Goal: Use online tool/utility: Utilize a website feature to perform a specific function

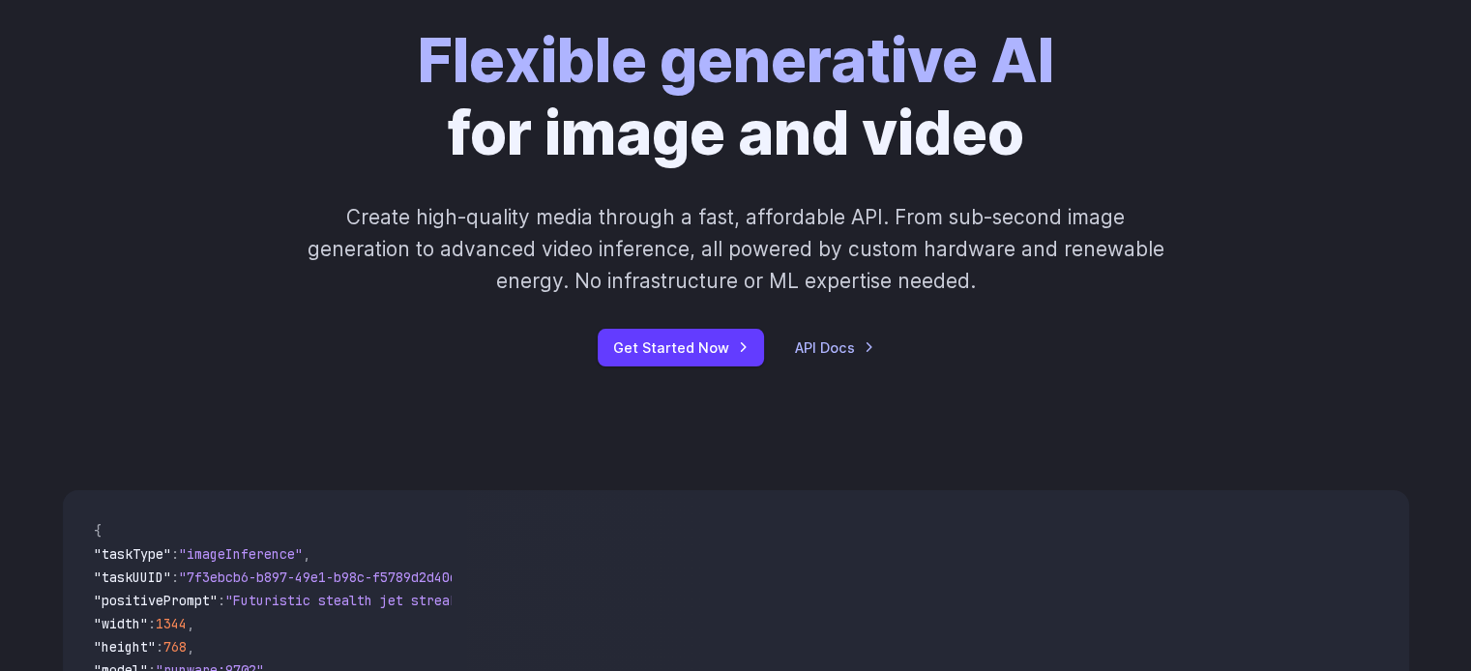
scroll to position [284, 0]
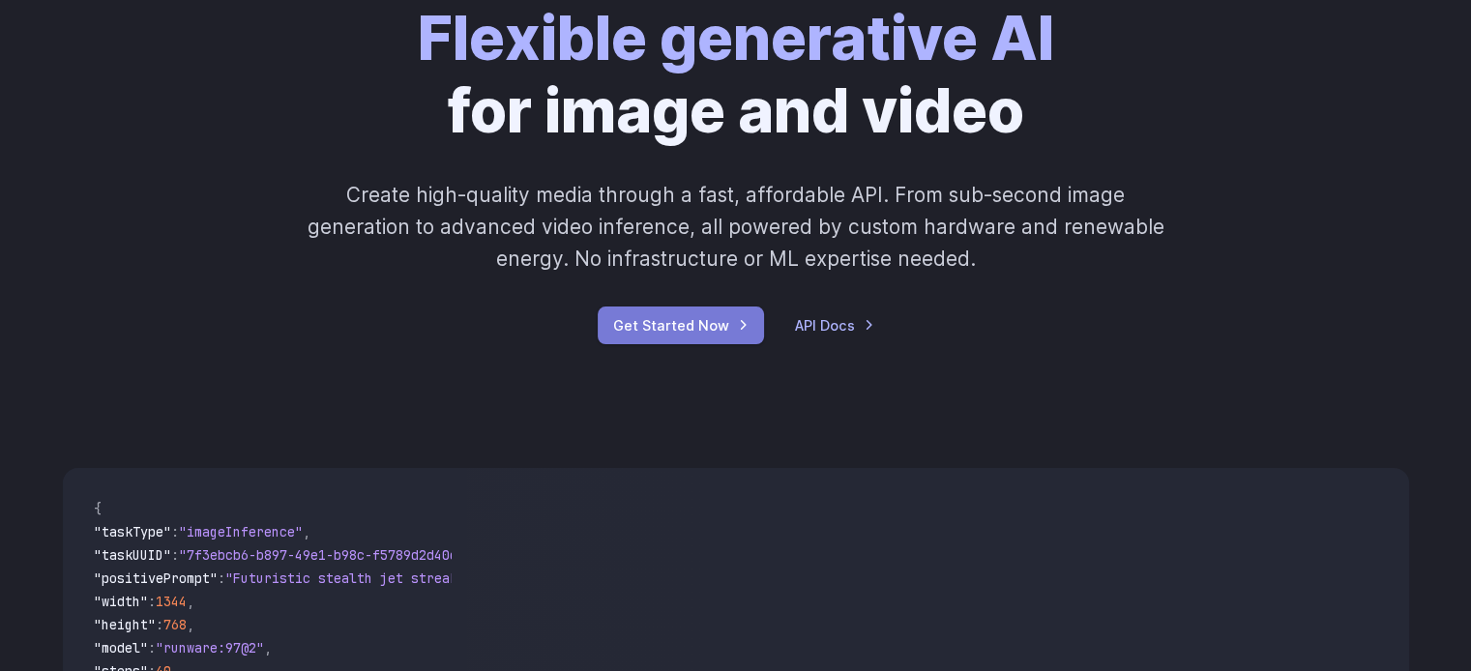
click at [742, 331] on link "Get Started Now" at bounding box center [681, 326] width 166 height 38
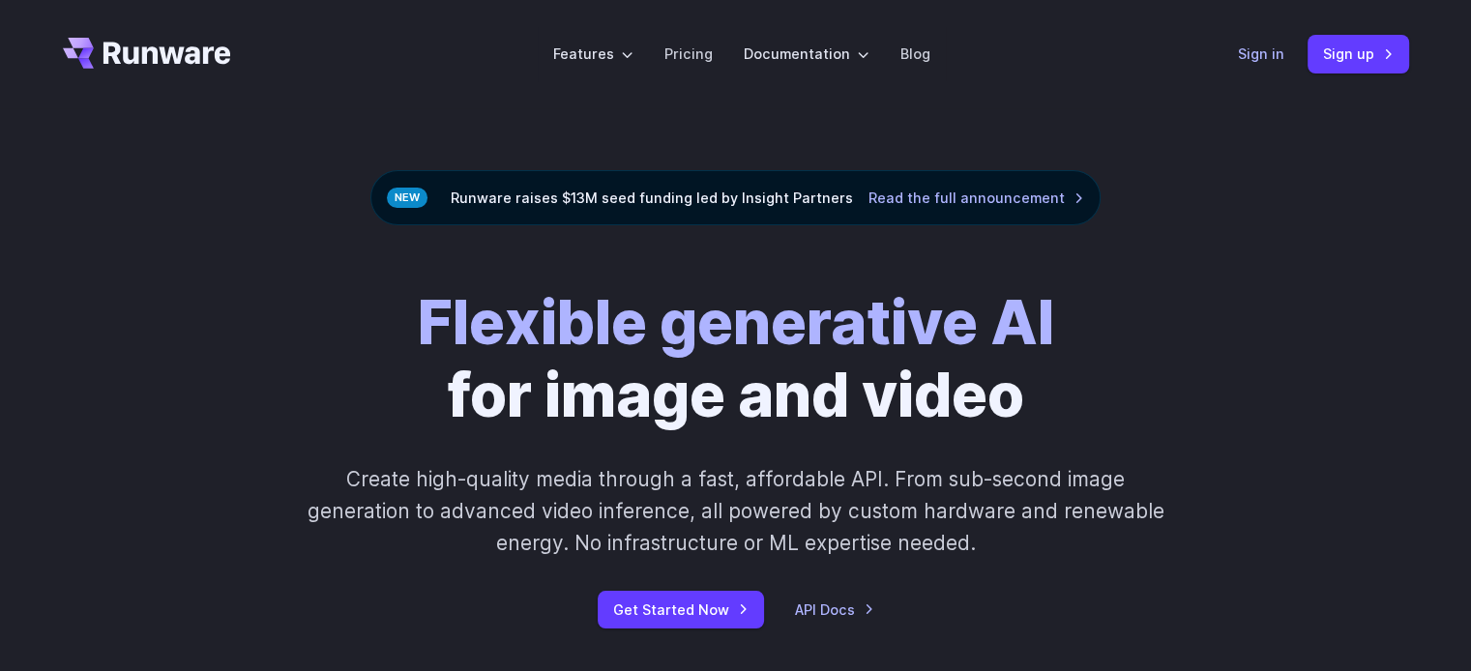
click at [1279, 58] on link "Sign in" at bounding box center [1261, 54] width 46 height 22
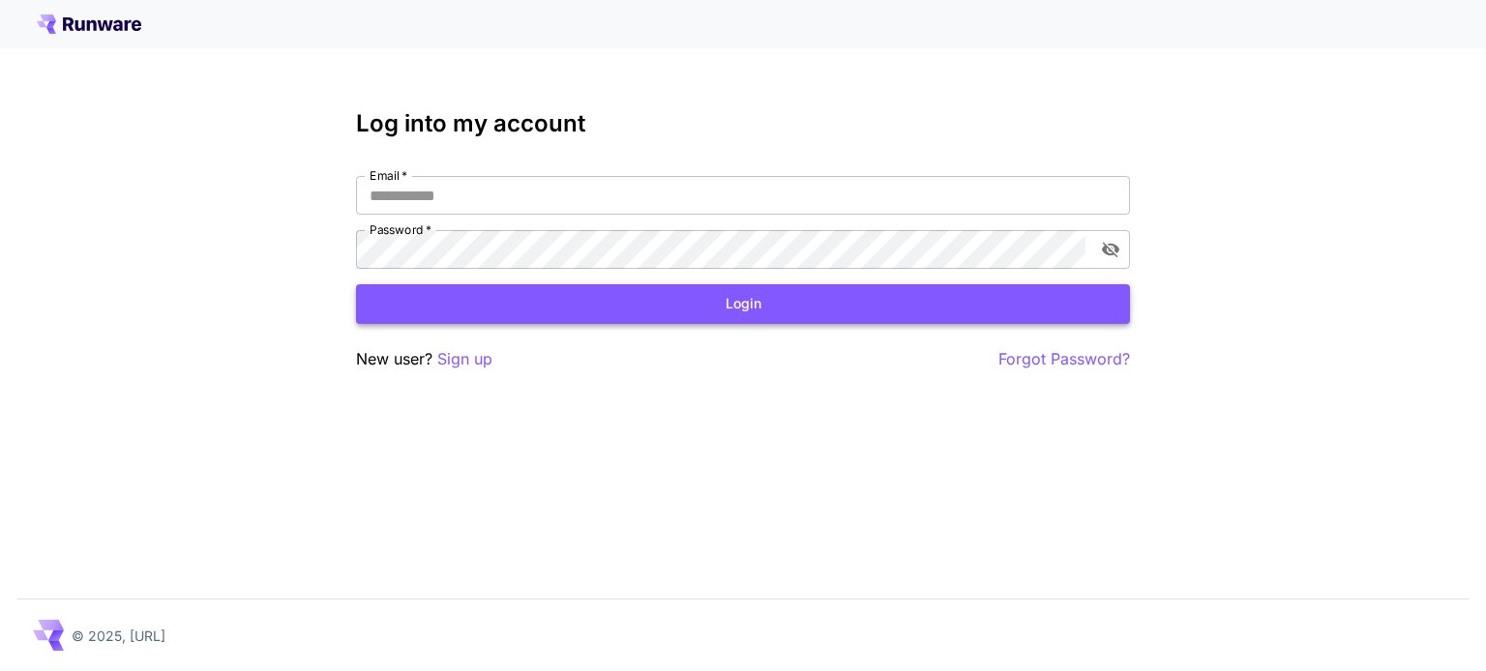
type input "**********"
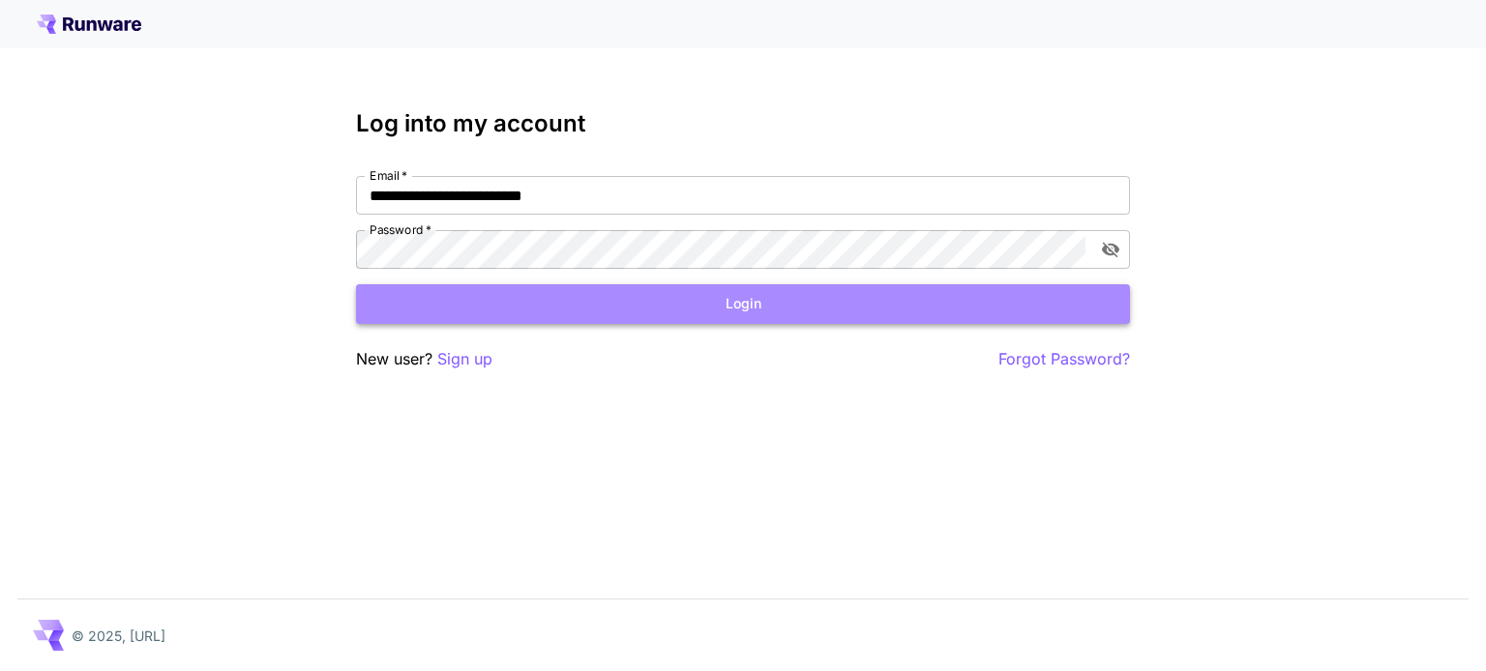
click at [797, 318] on button "Login" at bounding box center [743, 304] width 774 height 40
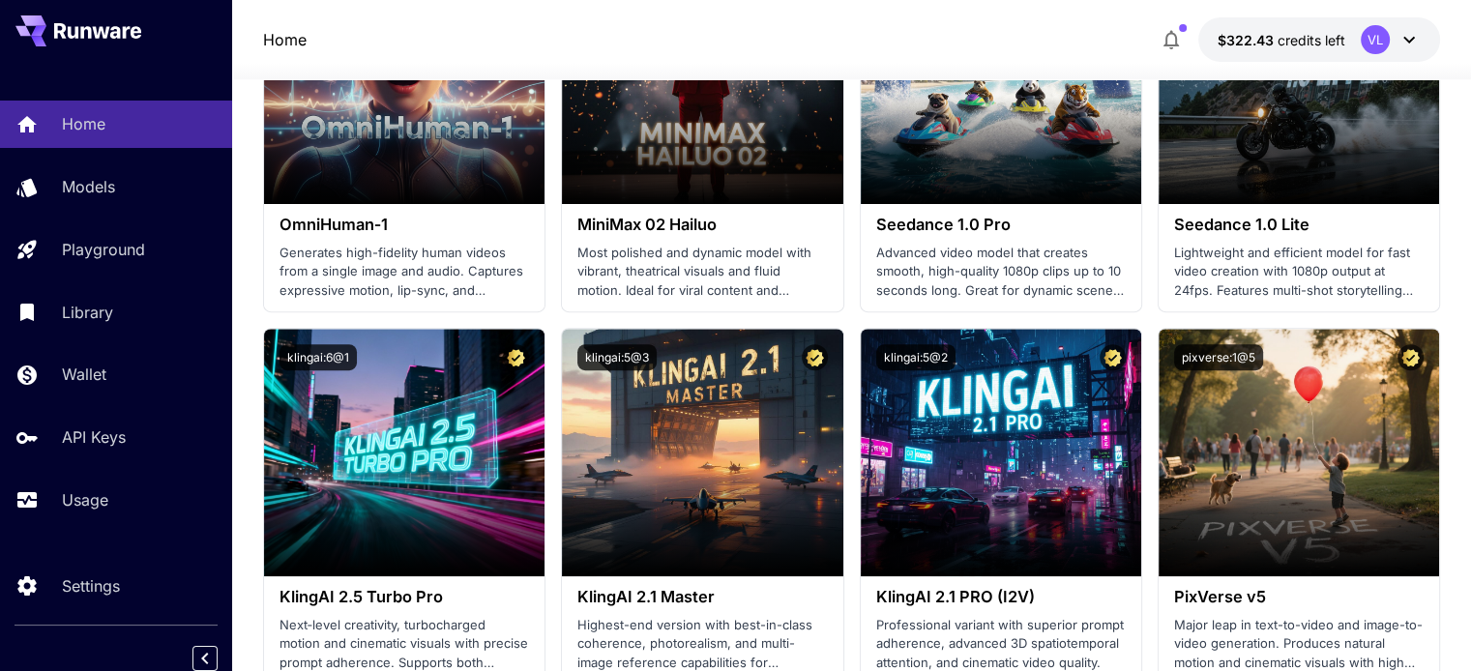
scroll to position [692, 0]
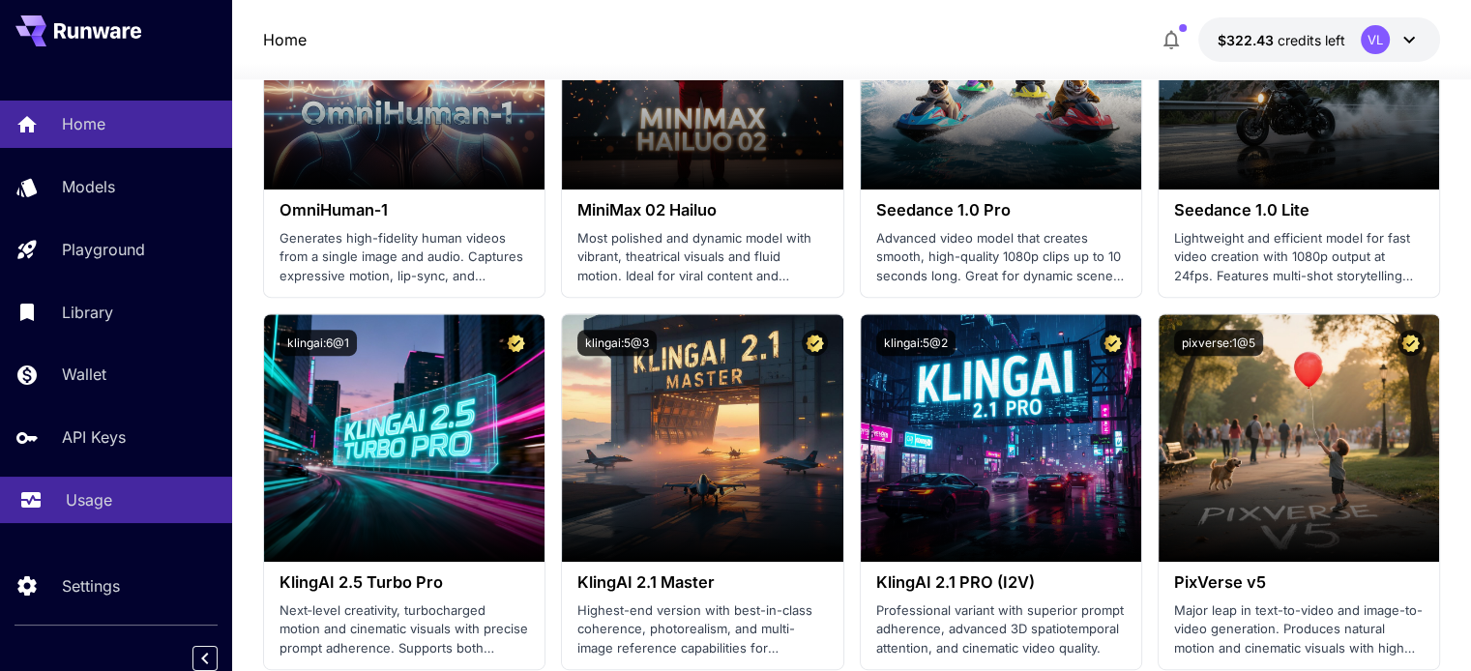
click at [119, 508] on div "Usage" at bounding box center [141, 500] width 151 height 23
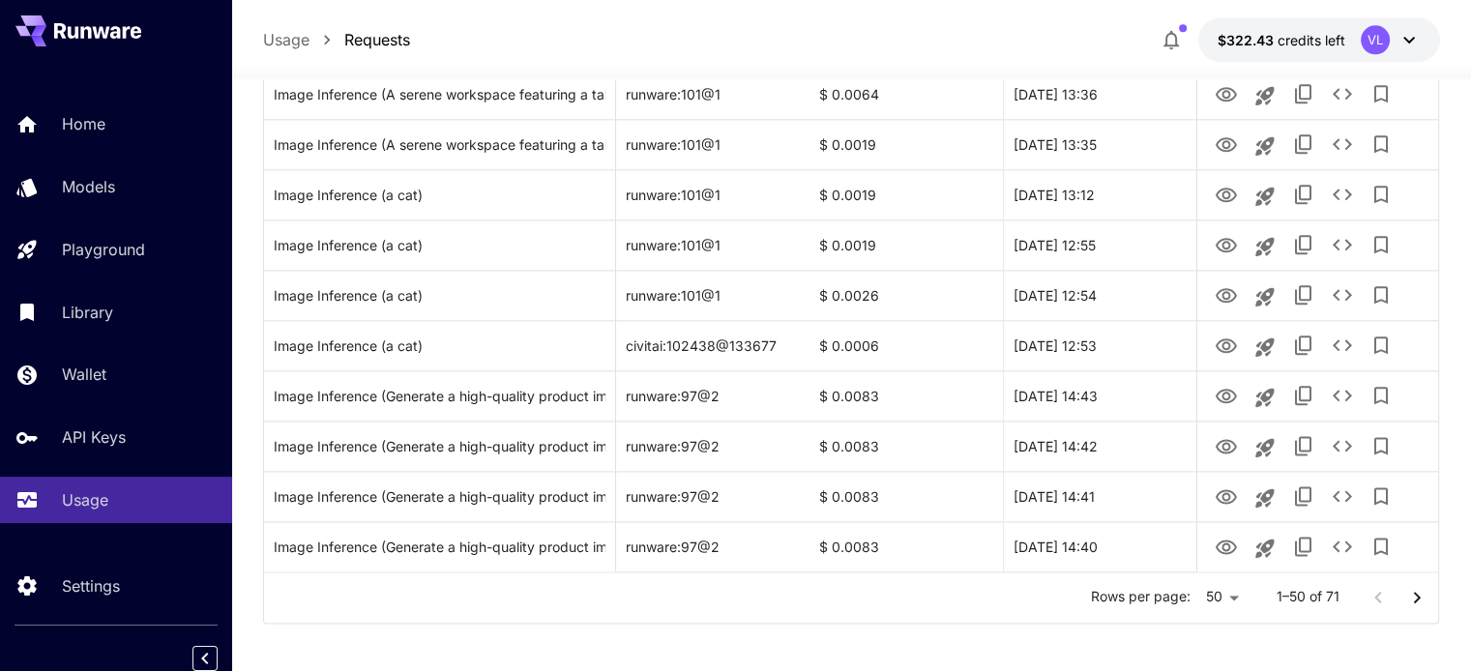
scroll to position [2333, 0]
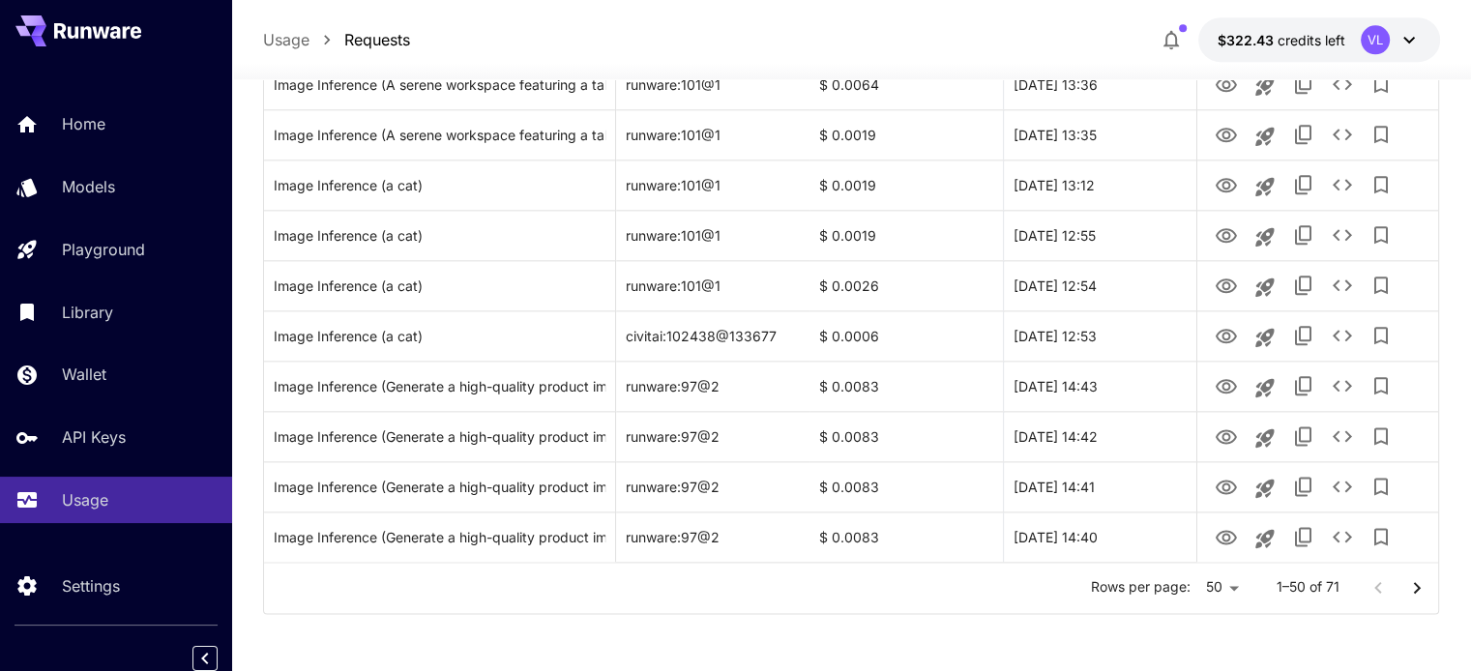
click at [1414, 581] on icon "Go to next page" at bounding box center [1417, 588] width 23 height 23
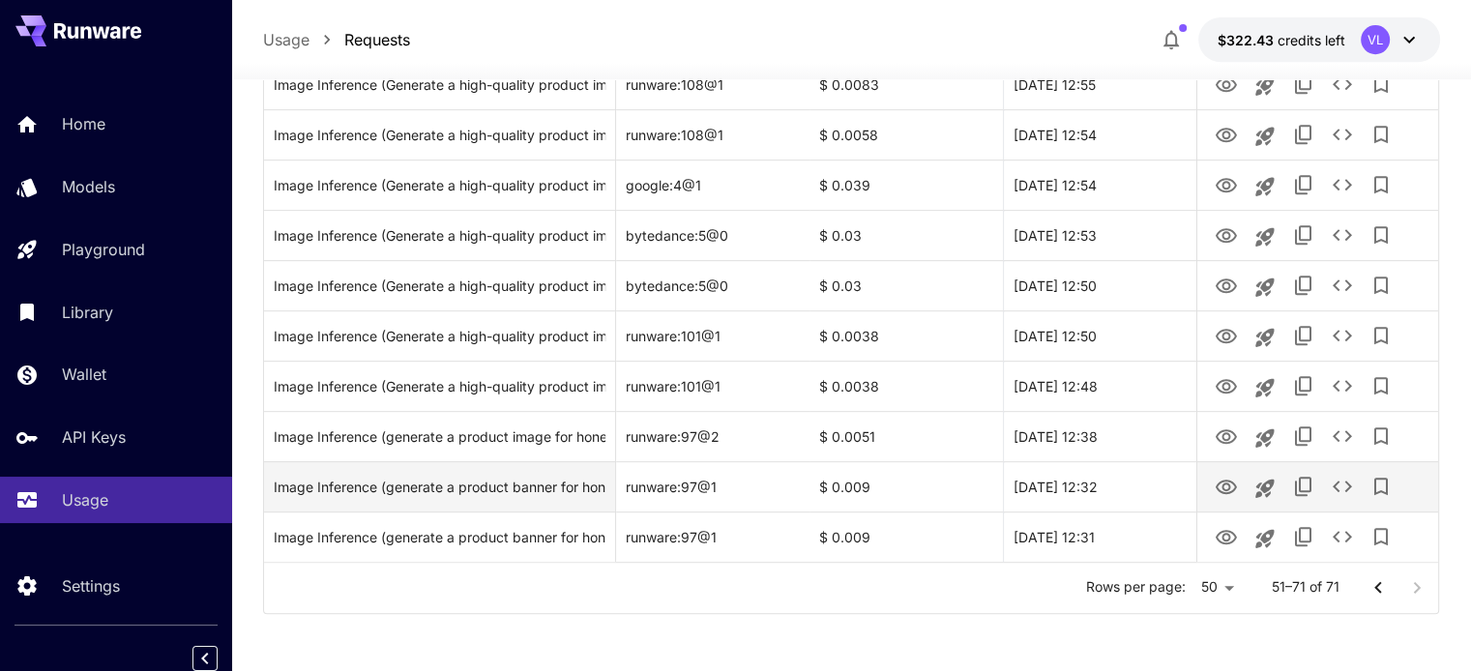
scroll to position [0, 0]
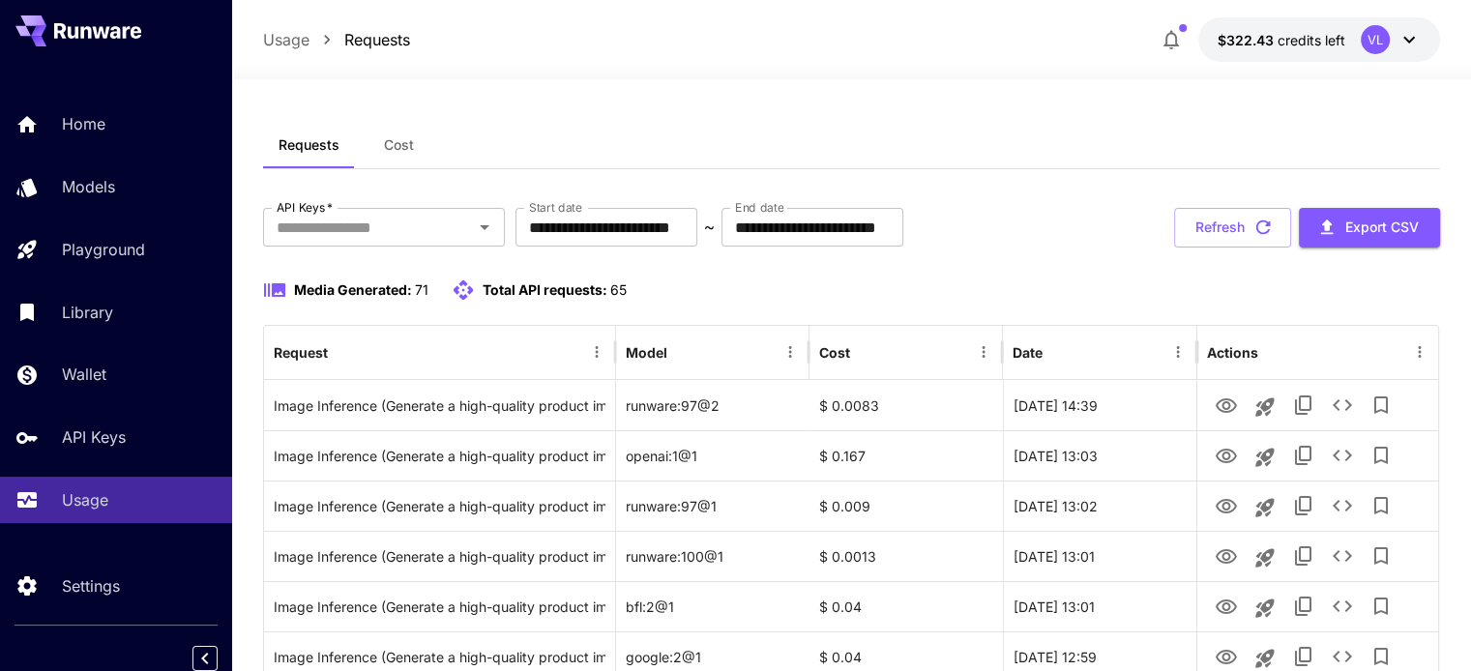
click at [1411, 41] on icon at bounding box center [1409, 39] width 23 height 23
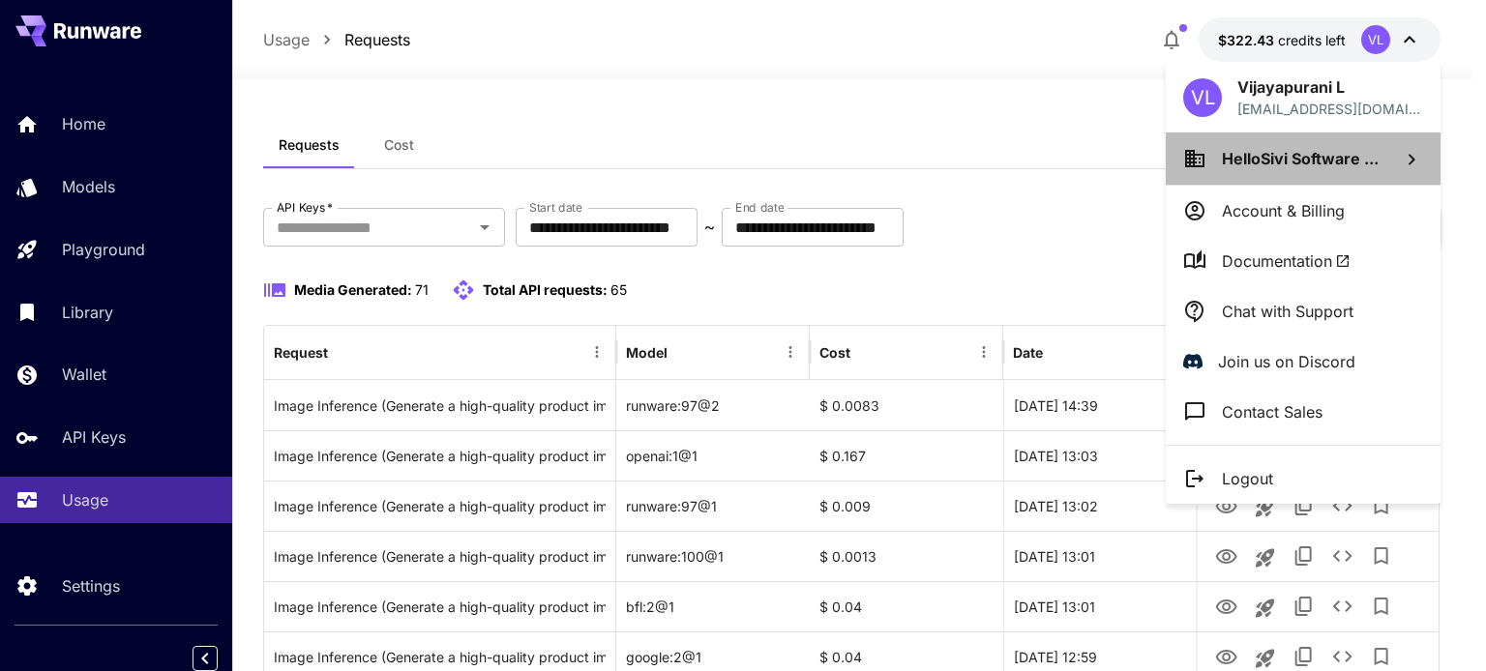
click at [1379, 158] on li "HelloSivi Software ..." at bounding box center [1303, 159] width 275 height 52
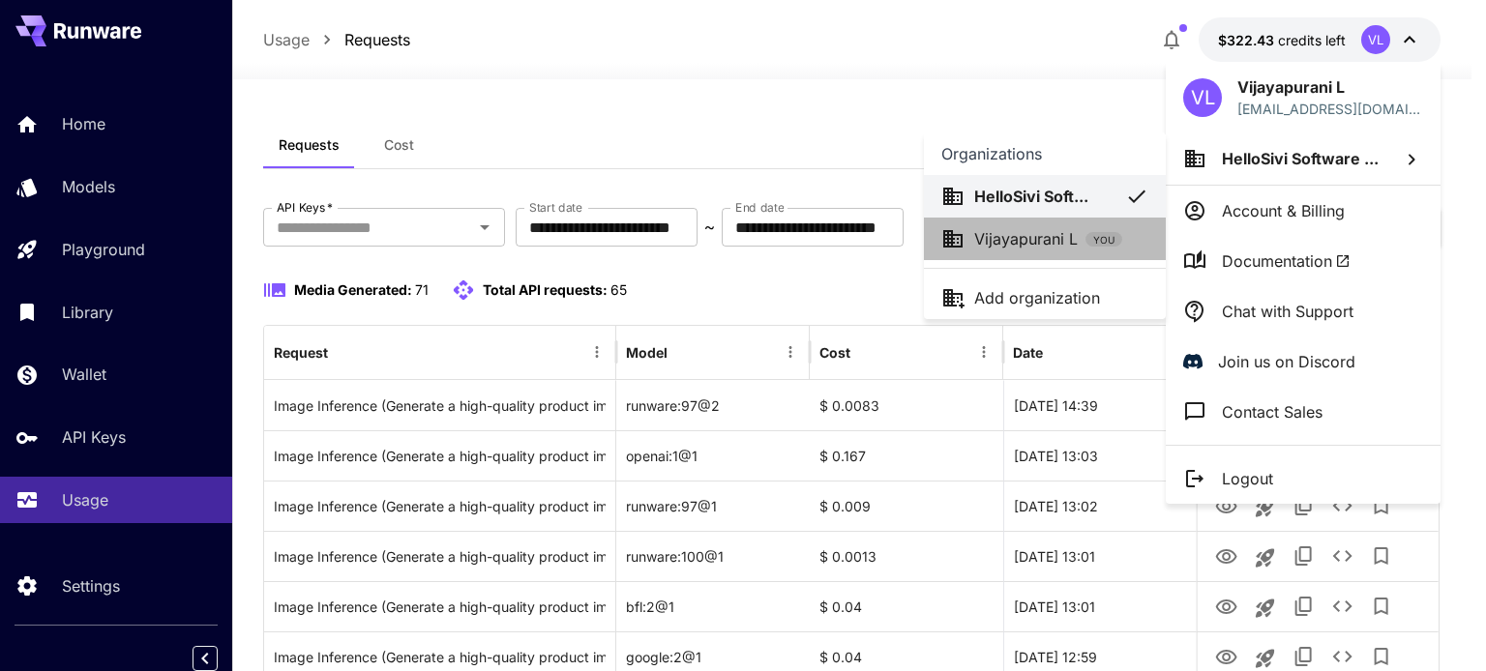
click at [1014, 241] on p "Vijayapurani L" at bounding box center [1026, 238] width 104 height 23
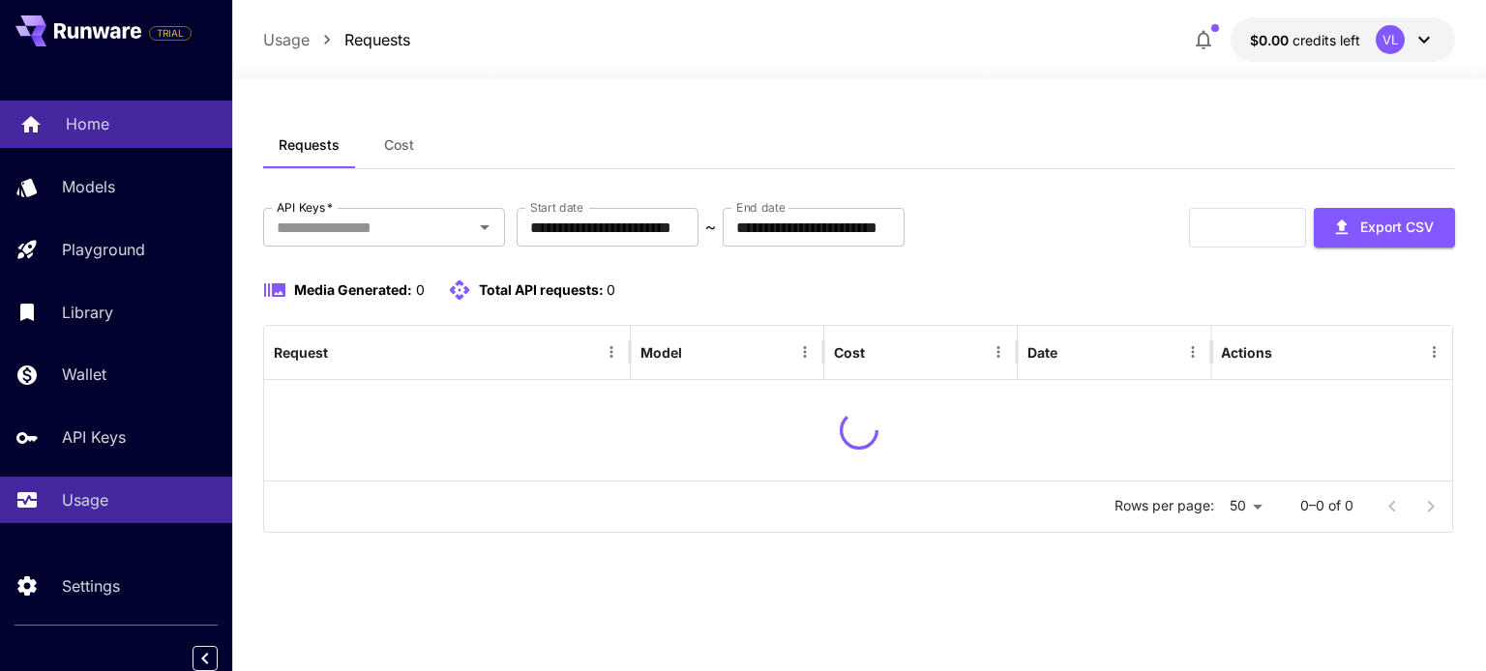
click at [70, 127] on p "Home" at bounding box center [88, 123] width 44 height 23
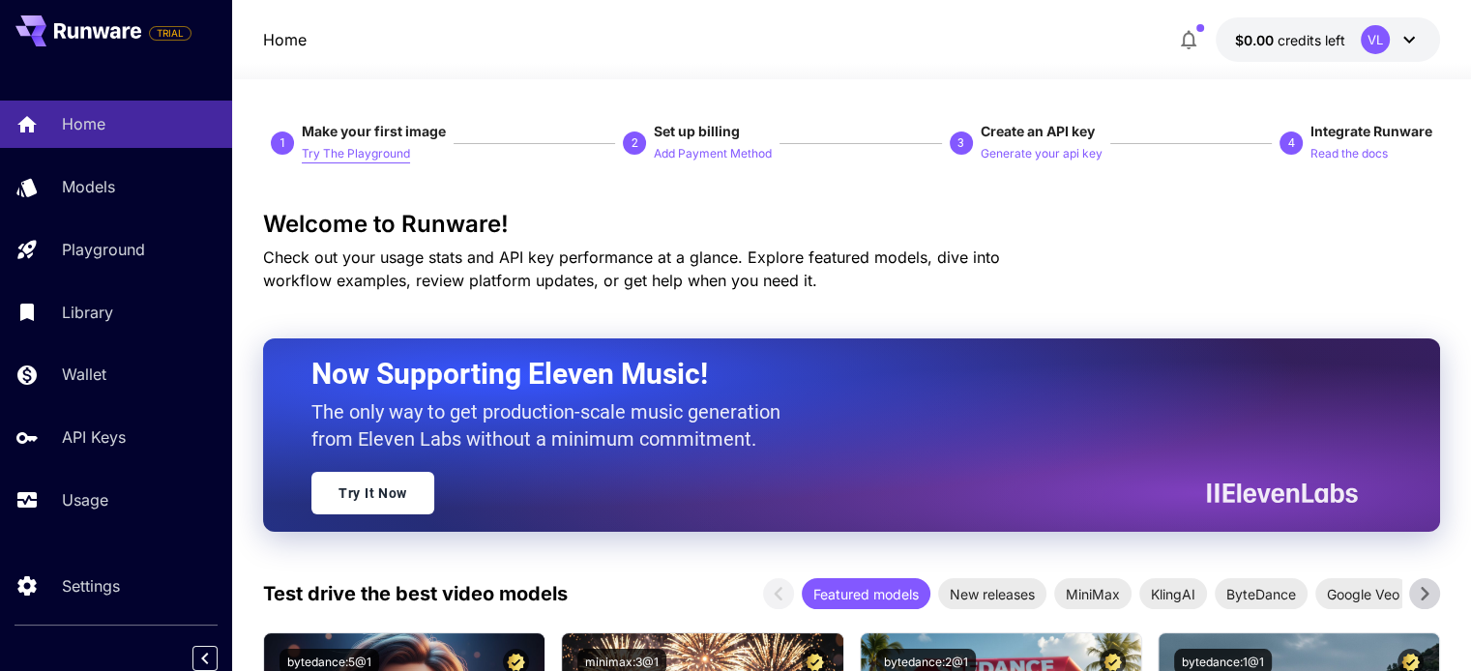
click at [375, 160] on p "Try The Playground" at bounding box center [356, 154] width 108 height 18
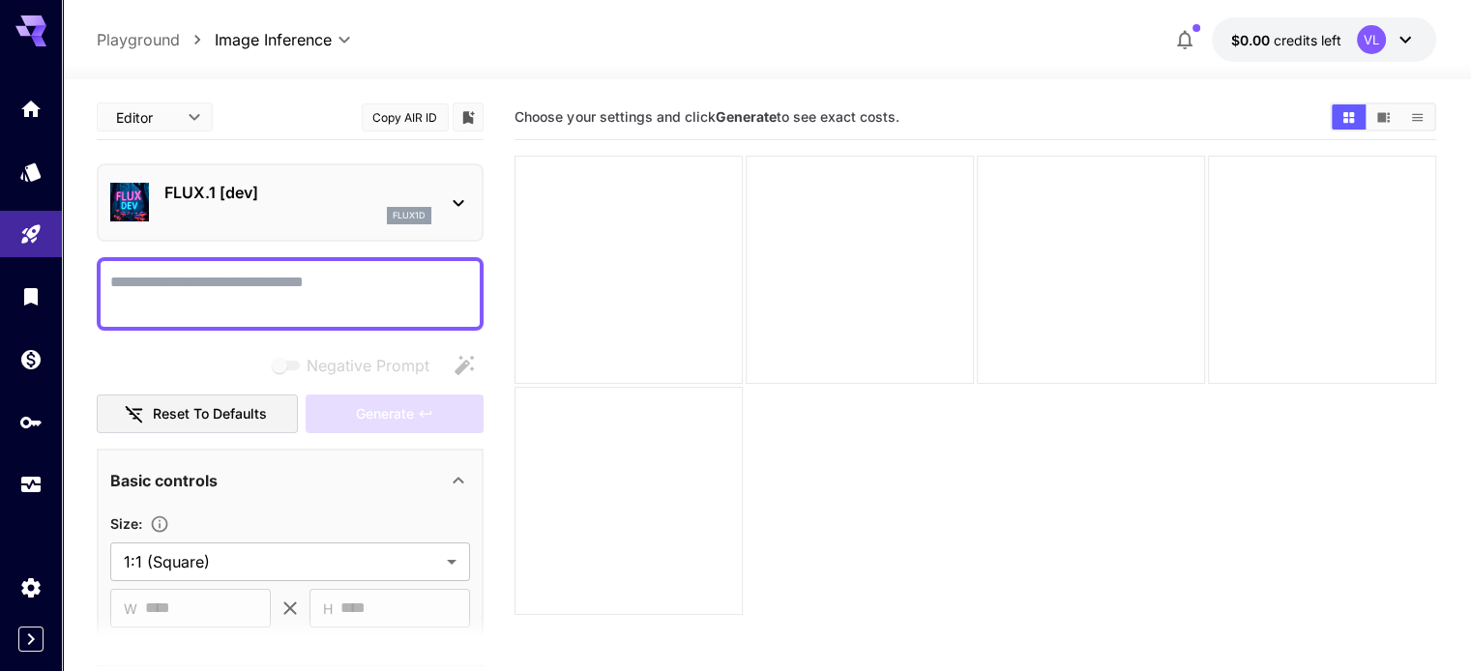
click at [461, 197] on icon at bounding box center [458, 203] width 23 height 23
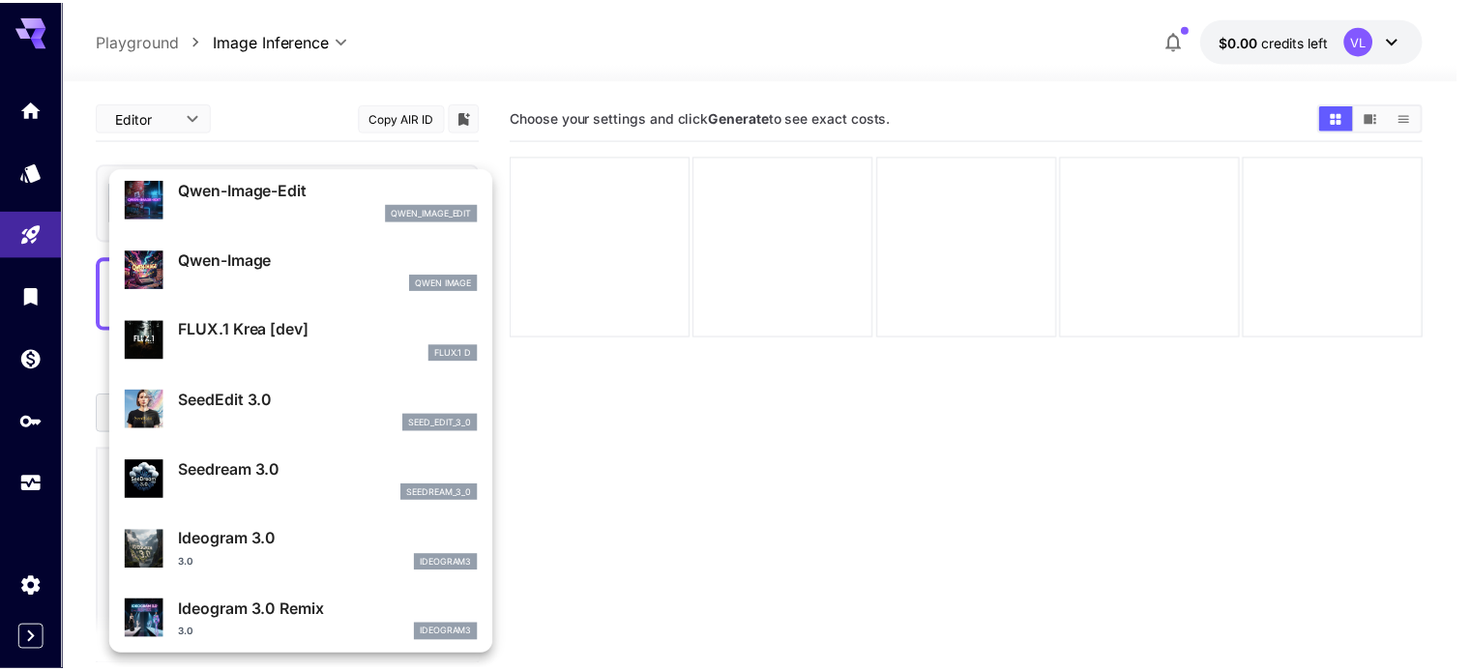
scroll to position [356, 0]
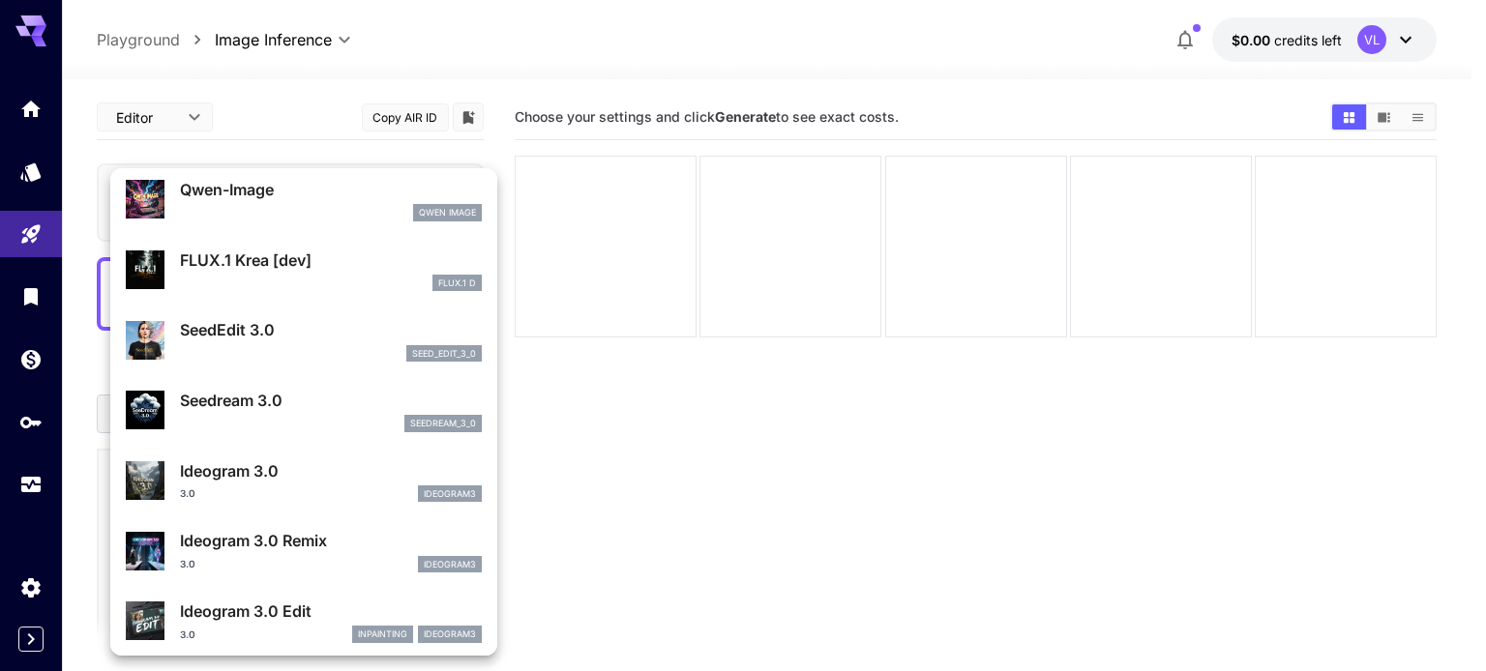
click at [264, 272] on div "FLUX.1 Krea [dev] FLUX.1 D" at bounding box center [331, 271] width 302 height 44
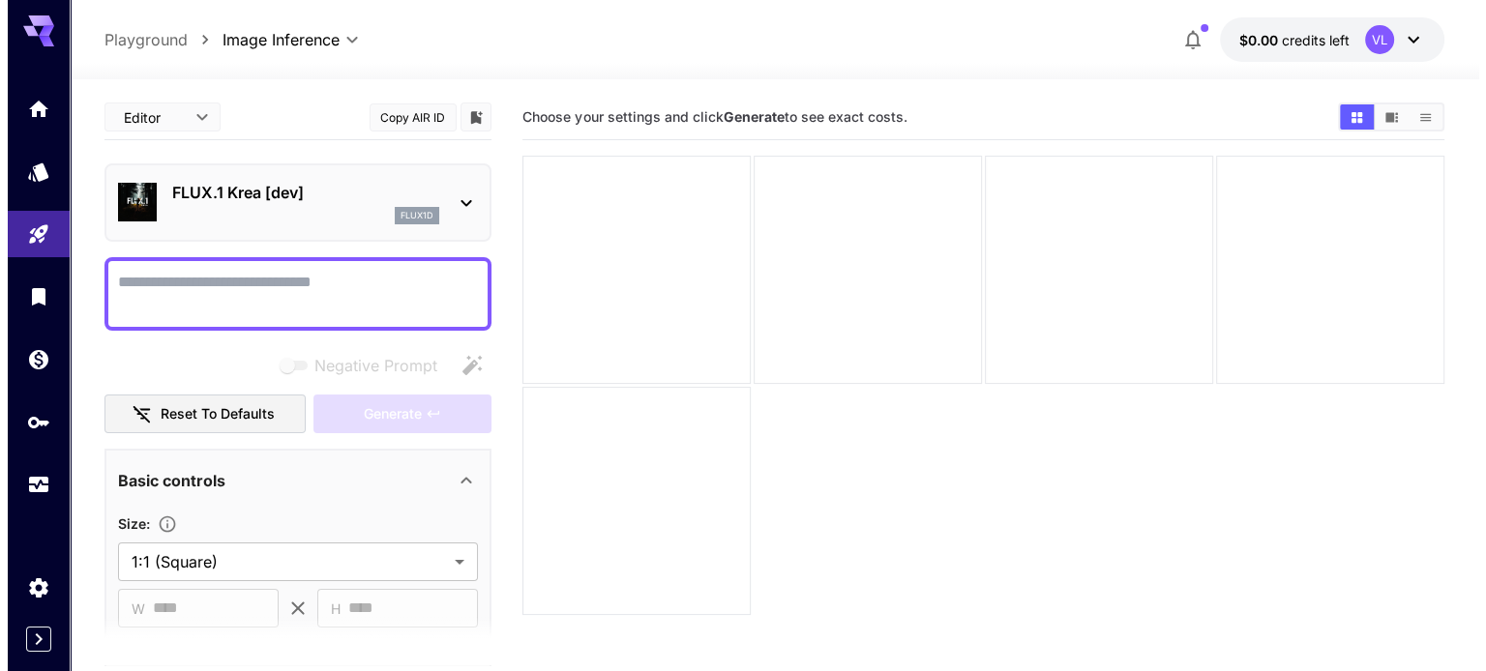
scroll to position [4, 0]
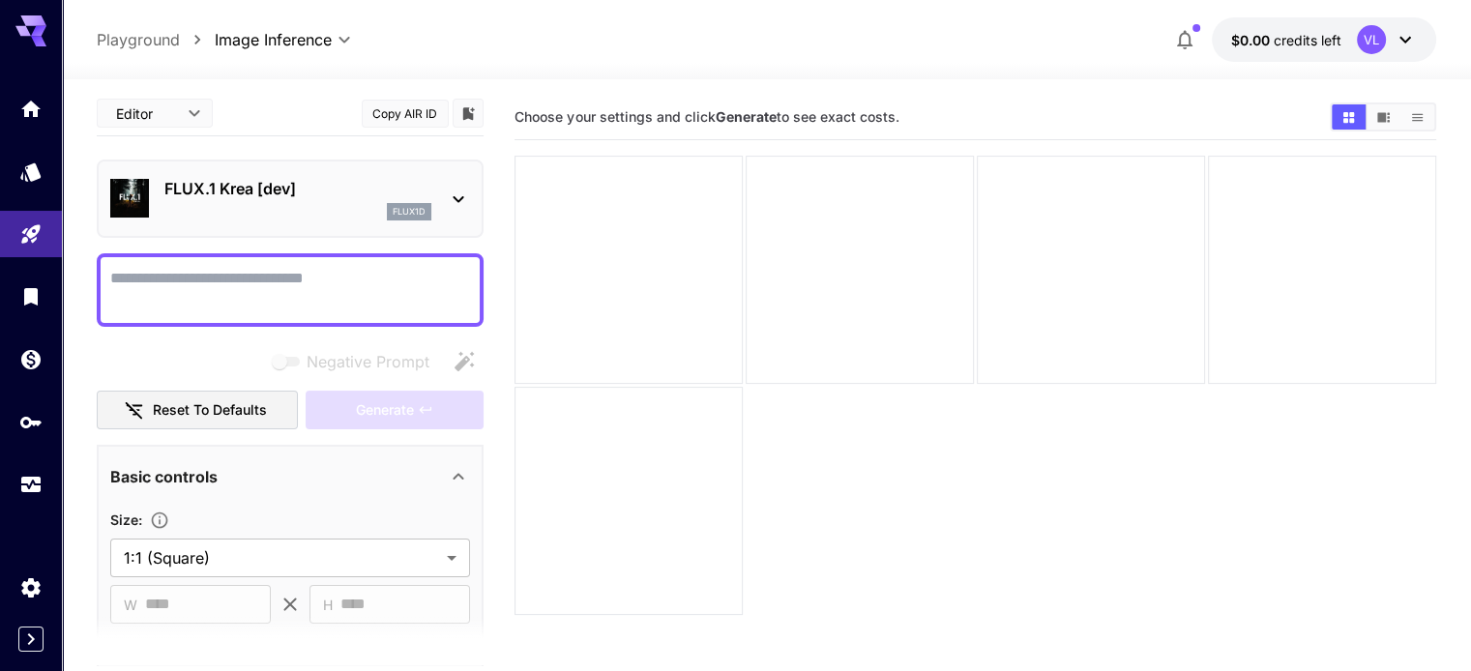
click at [473, 179] on div "FLUX.1 Krea [dev] flux1d" at bounding box center [290, 199] width 387 height 78
click at [468, 188] on icon at bounding box center [458, 199] width 23 height 23
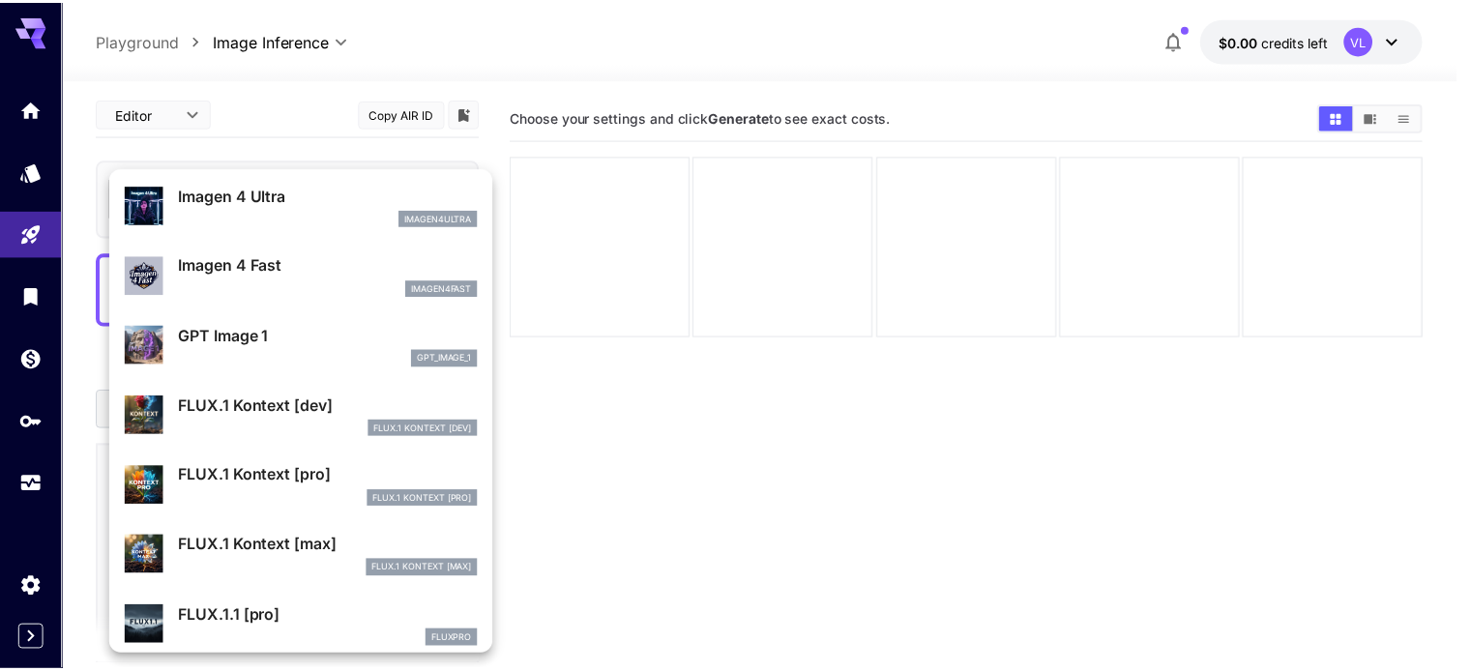
scroll to position [1060, 0]
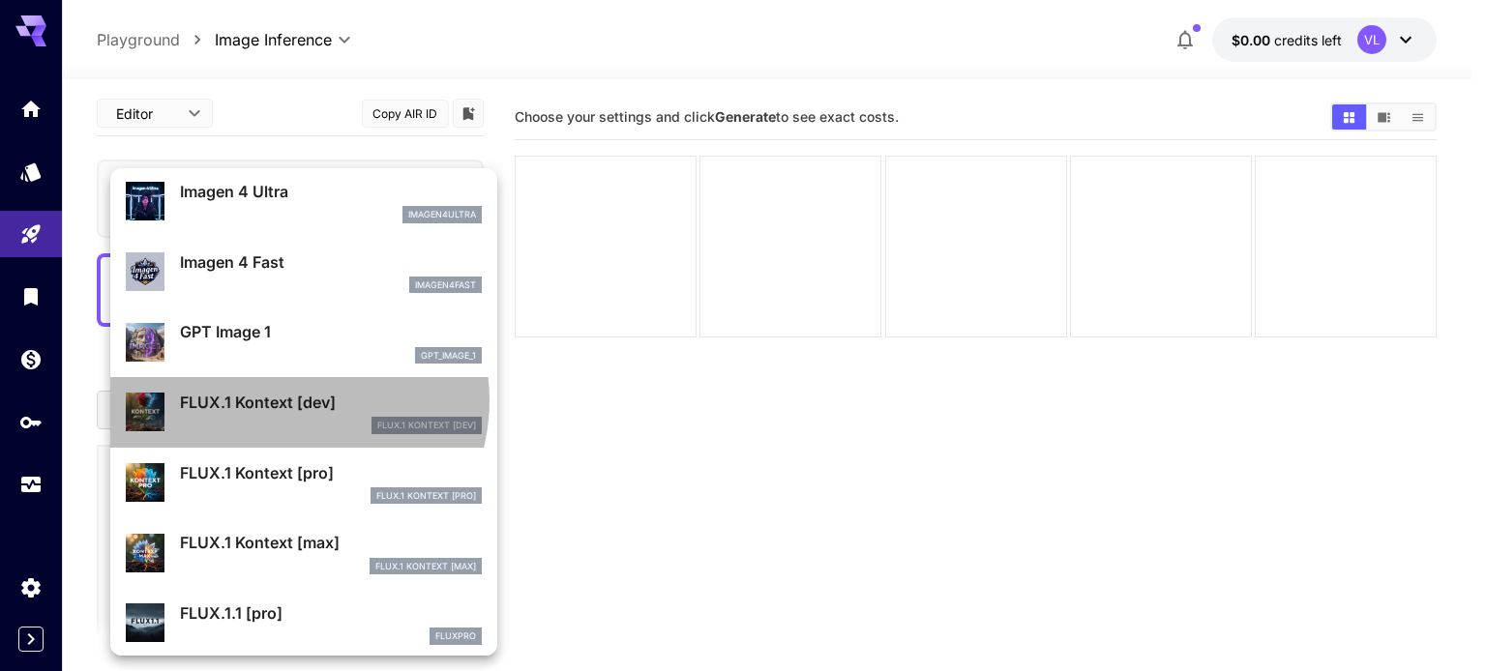
click at [290, 400] on p "FLUX.1 Kontext [dev]" at bounding box center [331, 402] width 302 height 23
type input "****"
type input "***"
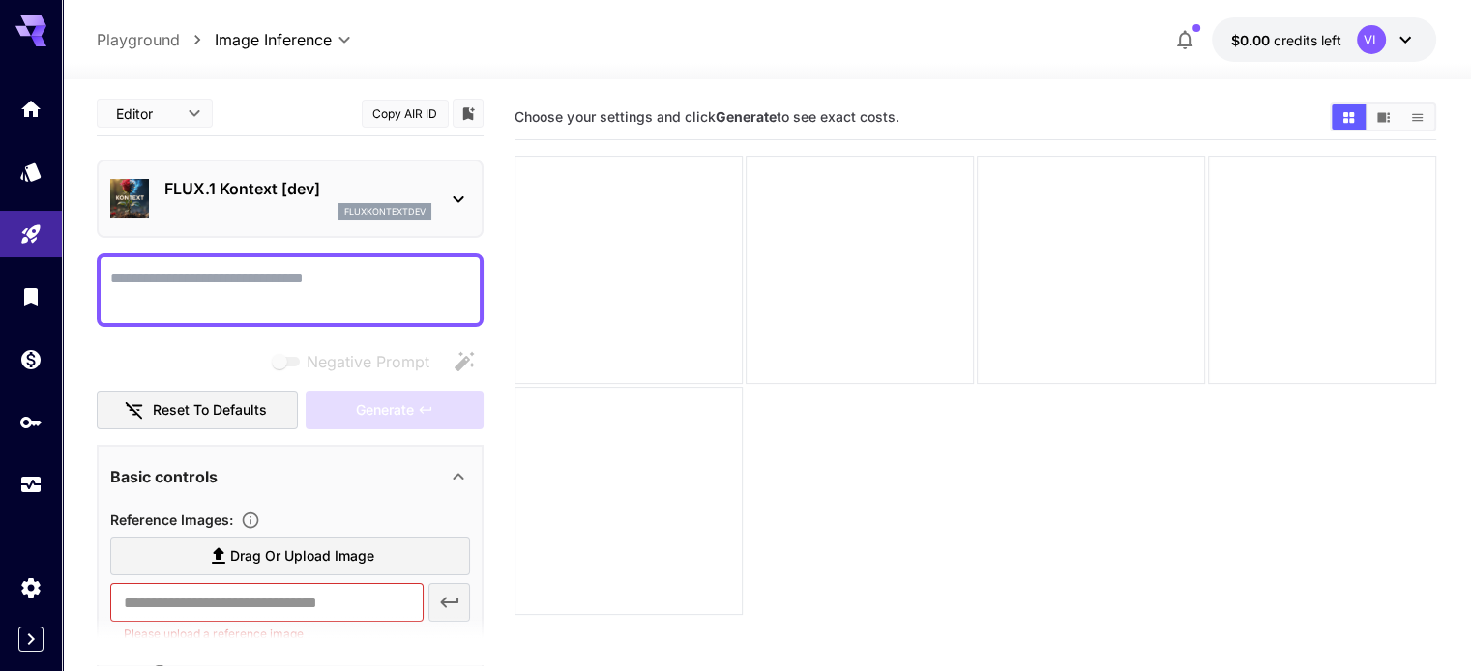
click at [261, 287] on textarea "Negative Prompt" at bounding box center [290, 290] width 360 height 46
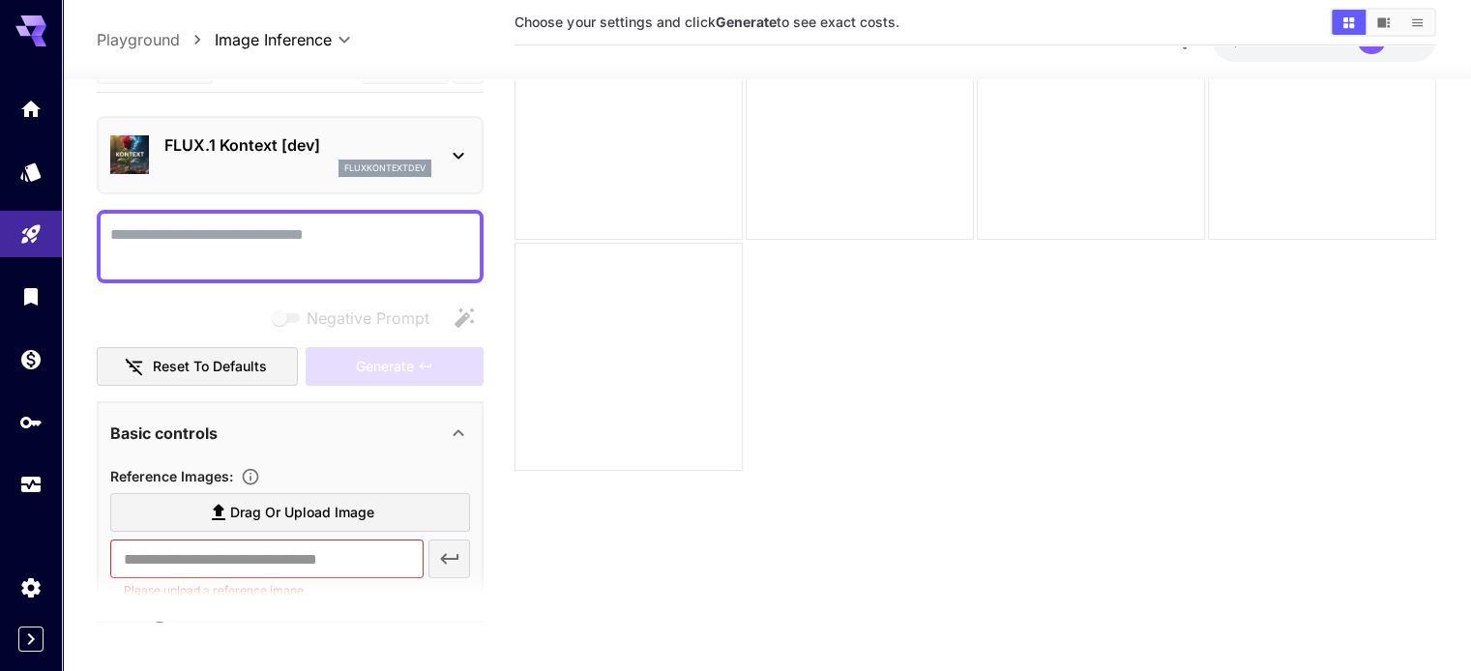
scroll to position [153, 0]
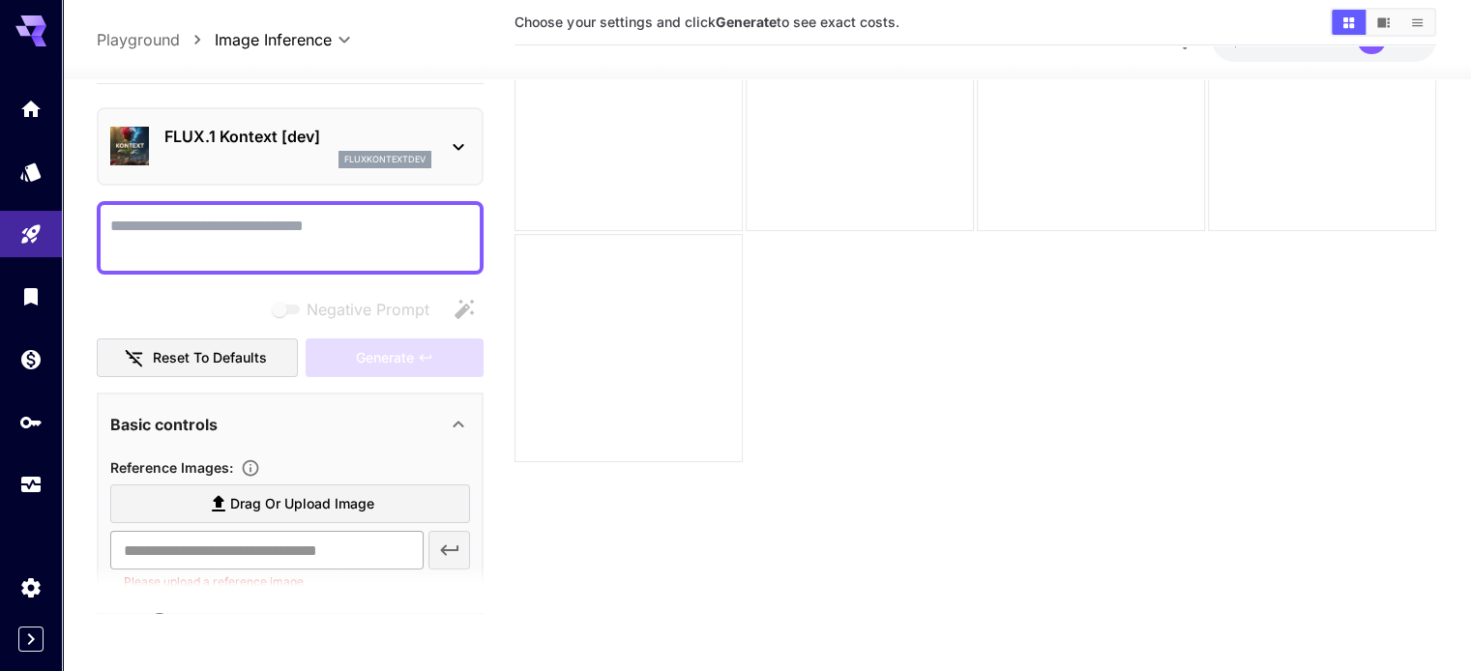
click at [345, 543] on input "text" at bounding box center [266, 551] width 312 height 39
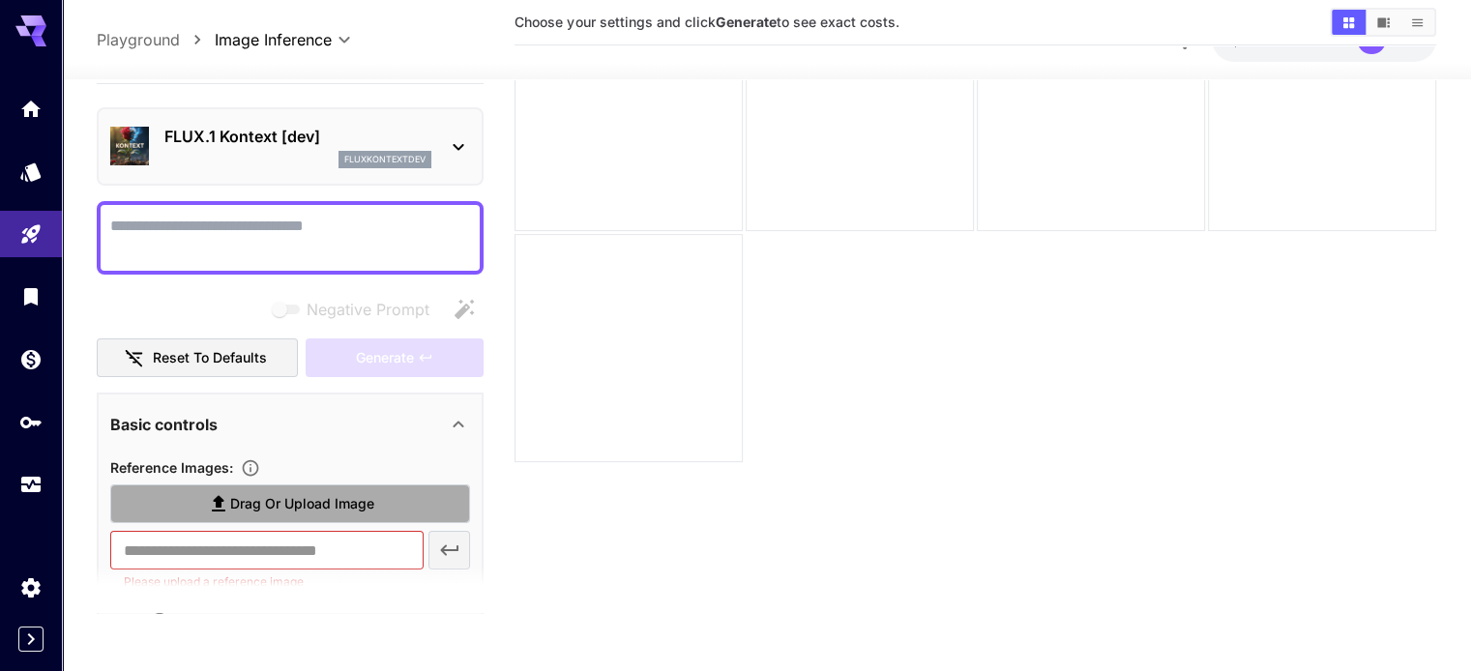
click at [340, 503] on span "Drag or upload image" at bounding box center [302, 504] width 144 height 24
click at [0, 0] on input "Drag or upload image" at bounding box center [0, 0] width 0 height 0
click at [327, 497] on span "Drag or upload image" at bounding box center [302, 504] width 144 height 24
click at [0, 0] on input "Drag or upload image" at bounding box center [0, 0] width 0 height 0
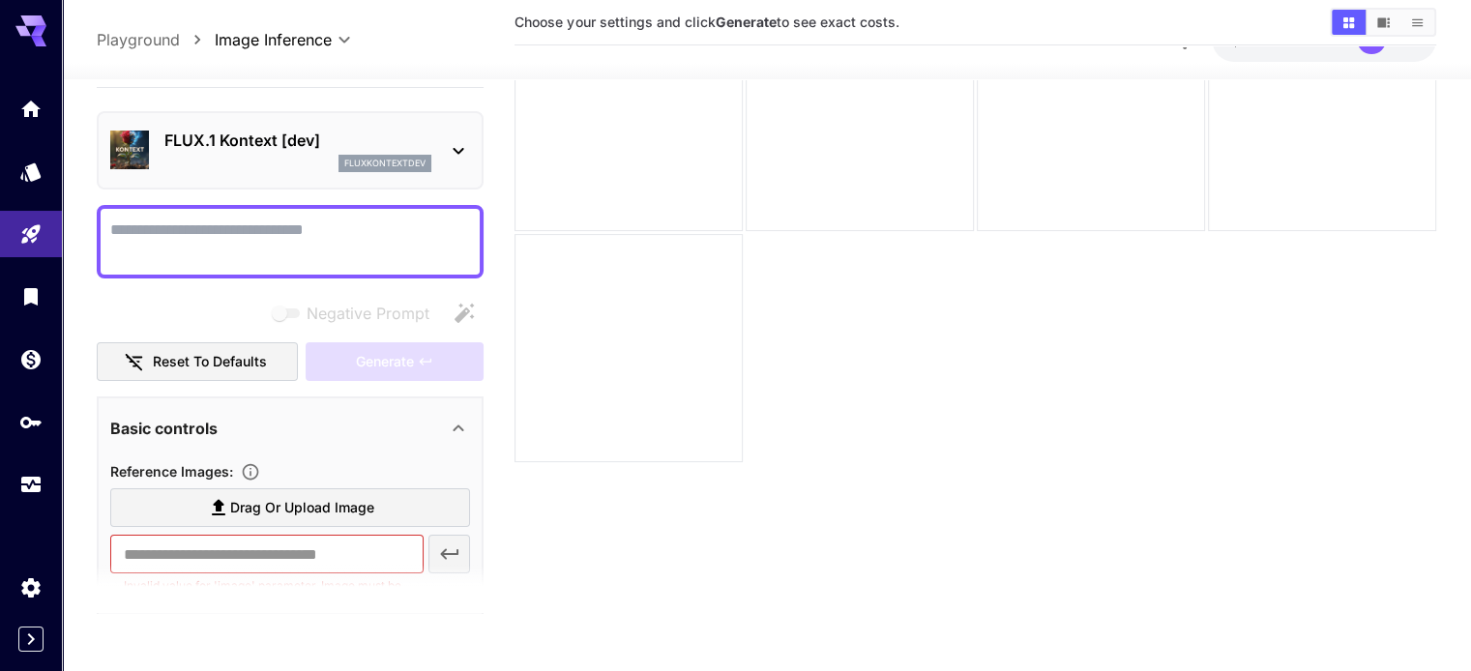
scroll to position [147, 0]
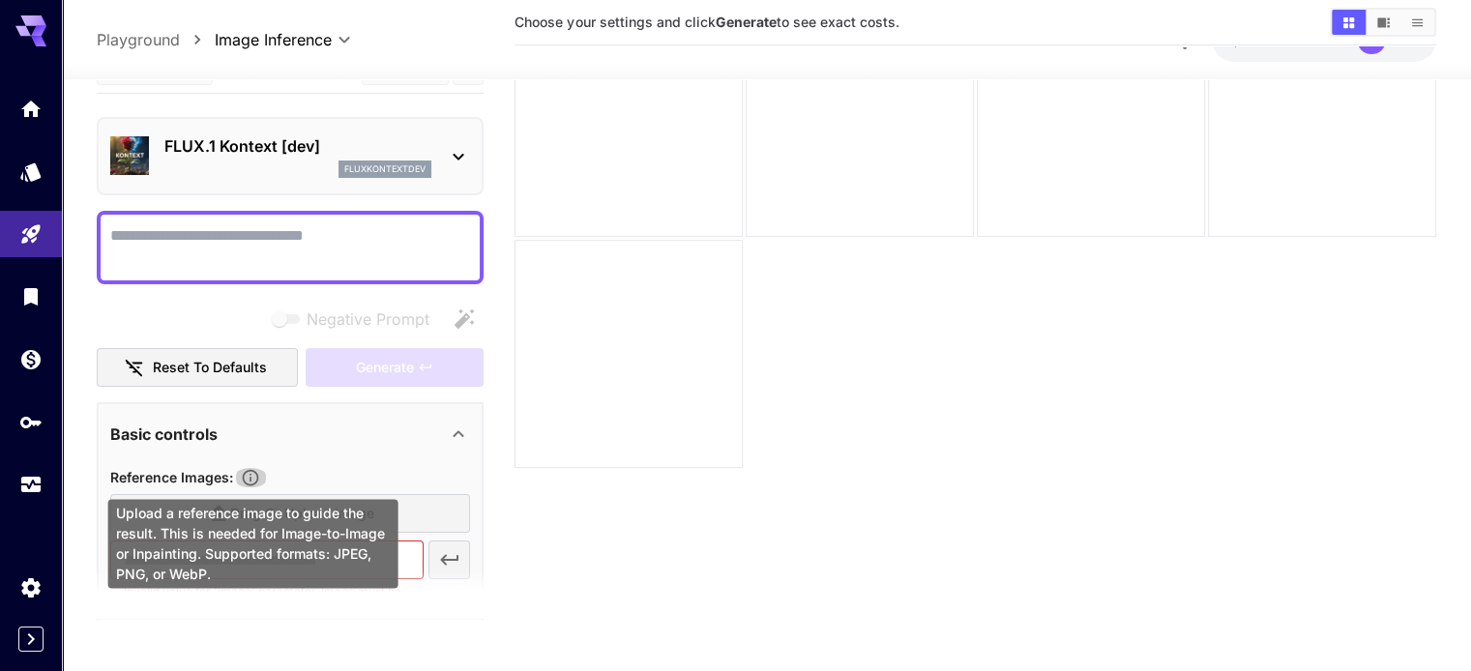
click at [255, 476] on icon "Upload a reference image to guide the result. This is needed for Image-to-Image…" at bounding box center [250, 477] width 19 height 19
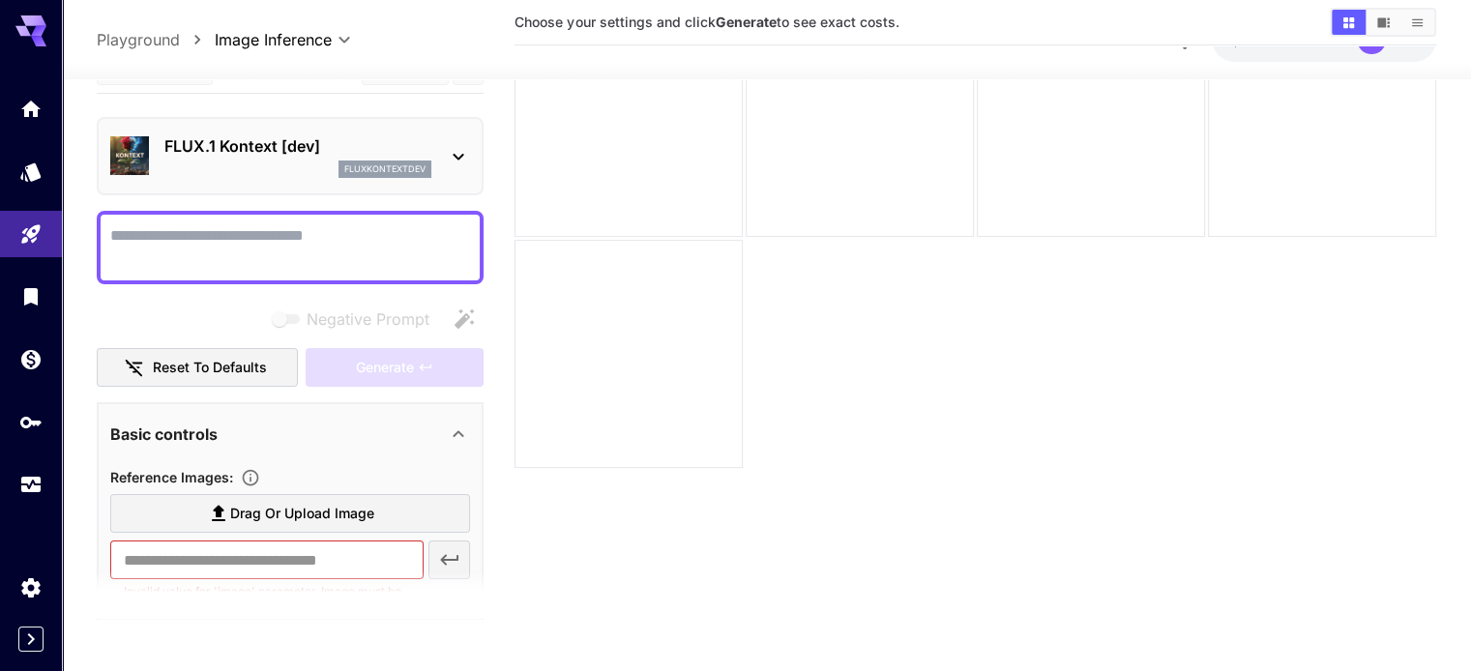
click at [309, 534] on section "Drag or upload image ​ Invalid value for 'image' parameter. Image must be a val…" at bounding box center [290, 586] width 360 height 185
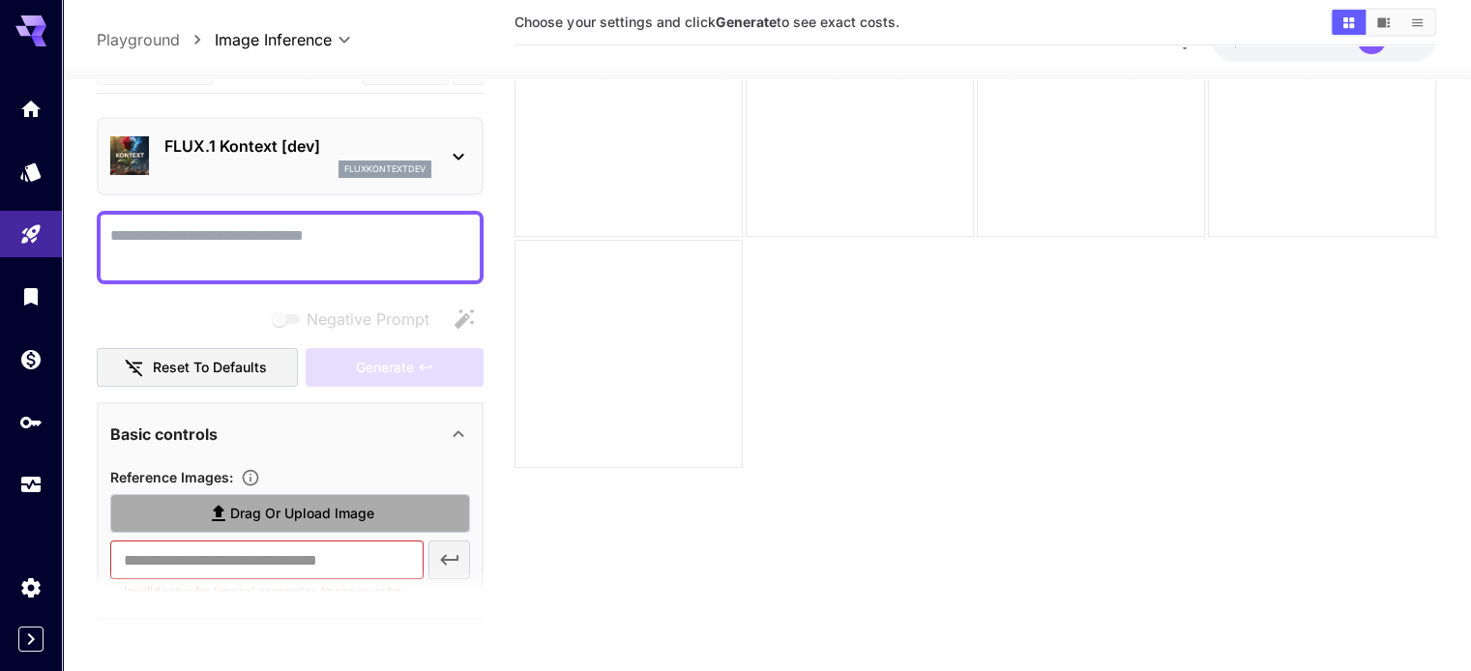
click at [359, 496] on label "Drag or upload image" at bounding box center [290, 514] width 360 height 40
click at [0, 0] on input "Drag or upload image" at bounding box center [0, 0] width 0 height 0
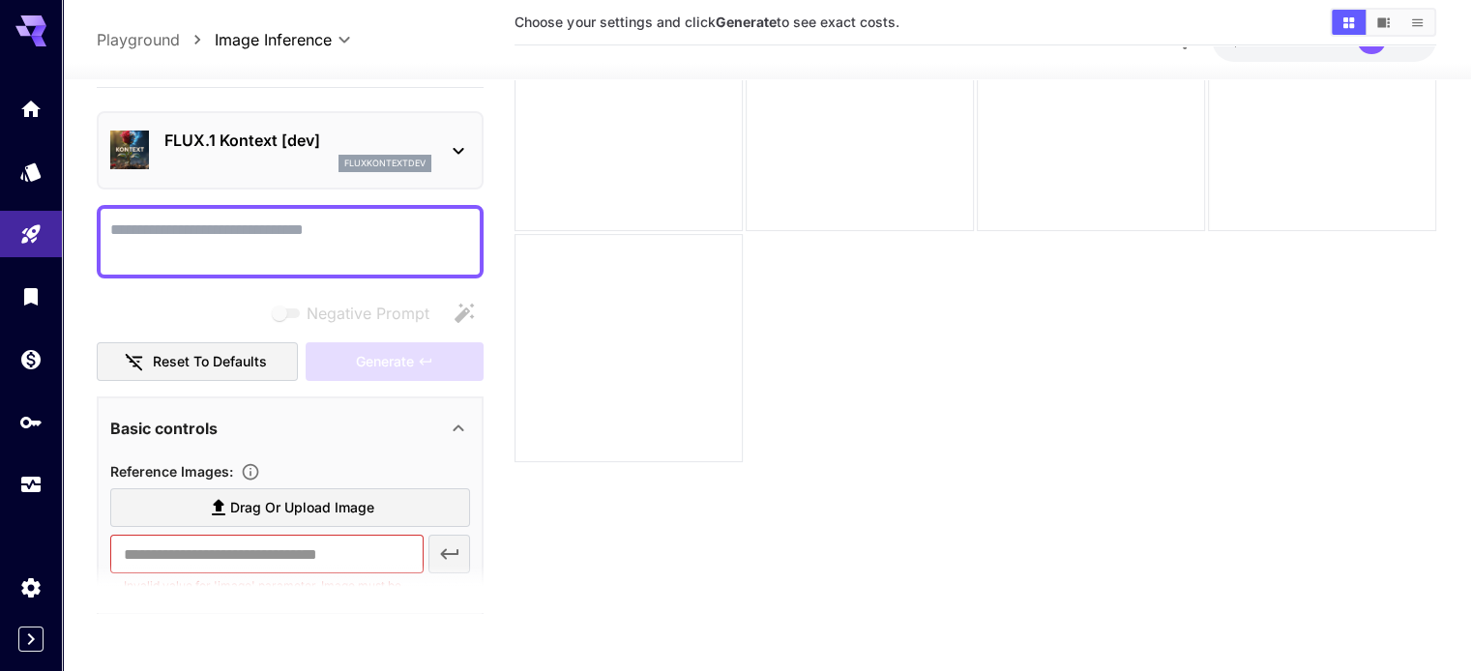
scroll to position [0, 0]
